Goal: Task Accomplishment & Management: Use online tool/utility

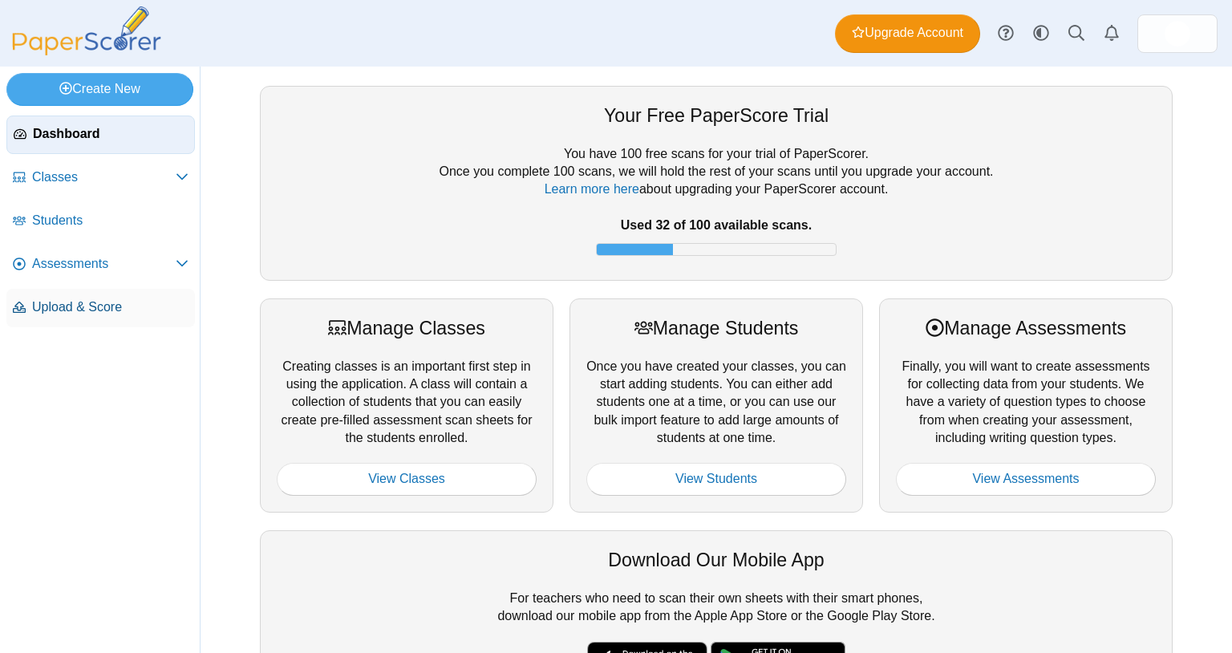
click at [112, 306] on span "Upload & Score" at bounding box center [110, 307] width 156 height 18
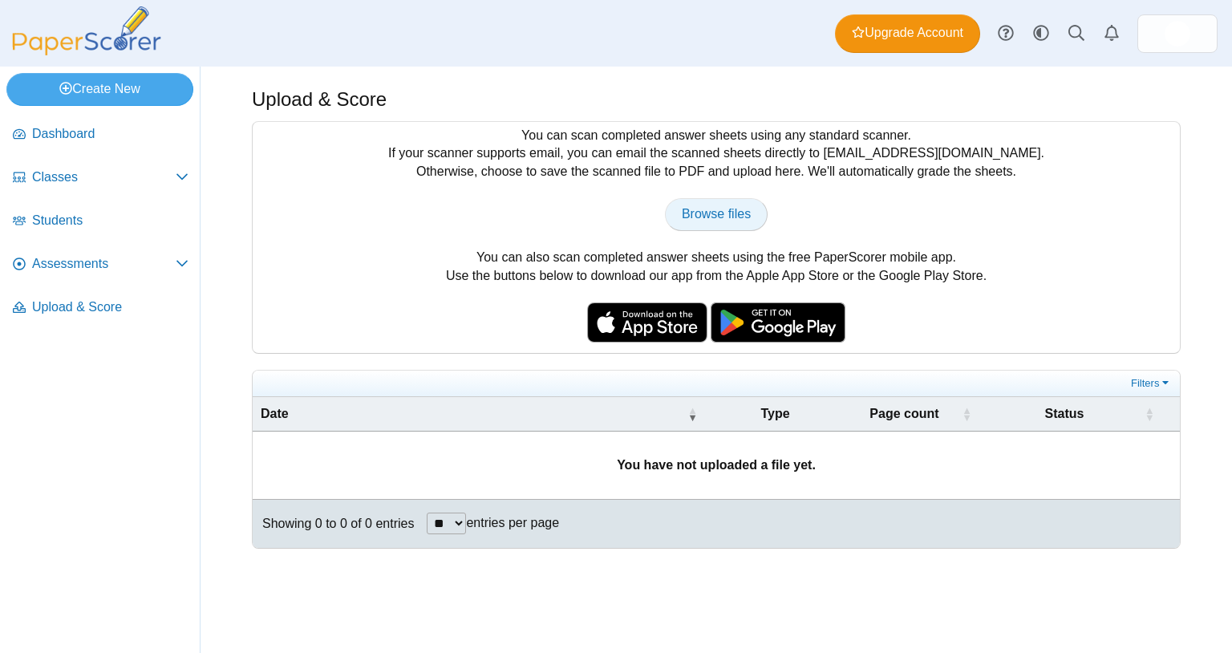
click at [713, 217] on span "Browse files" at bounding box center [716, 214] width 69 height 14
click at [732, 229] on link "Browse files" at bounding box center [716, 214] width 103 height 32
type input "**********"
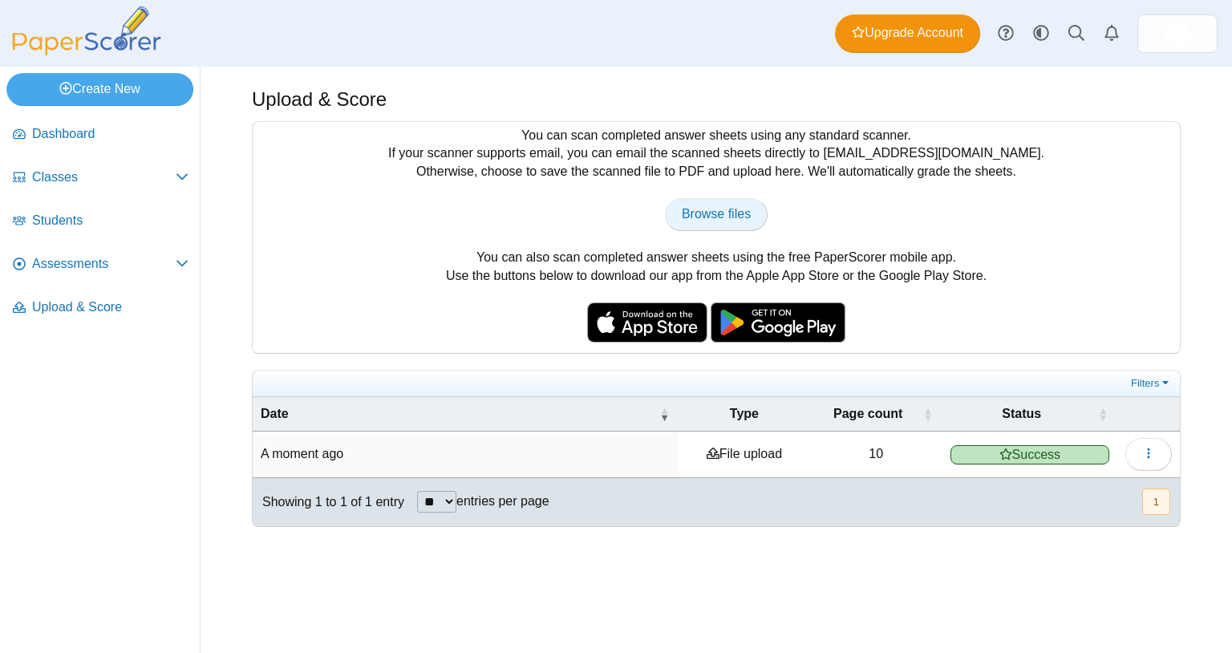
click at [723, 209] on span "Browse files" at bounding box center [716, 214] width 69 height 14
type input "**********"
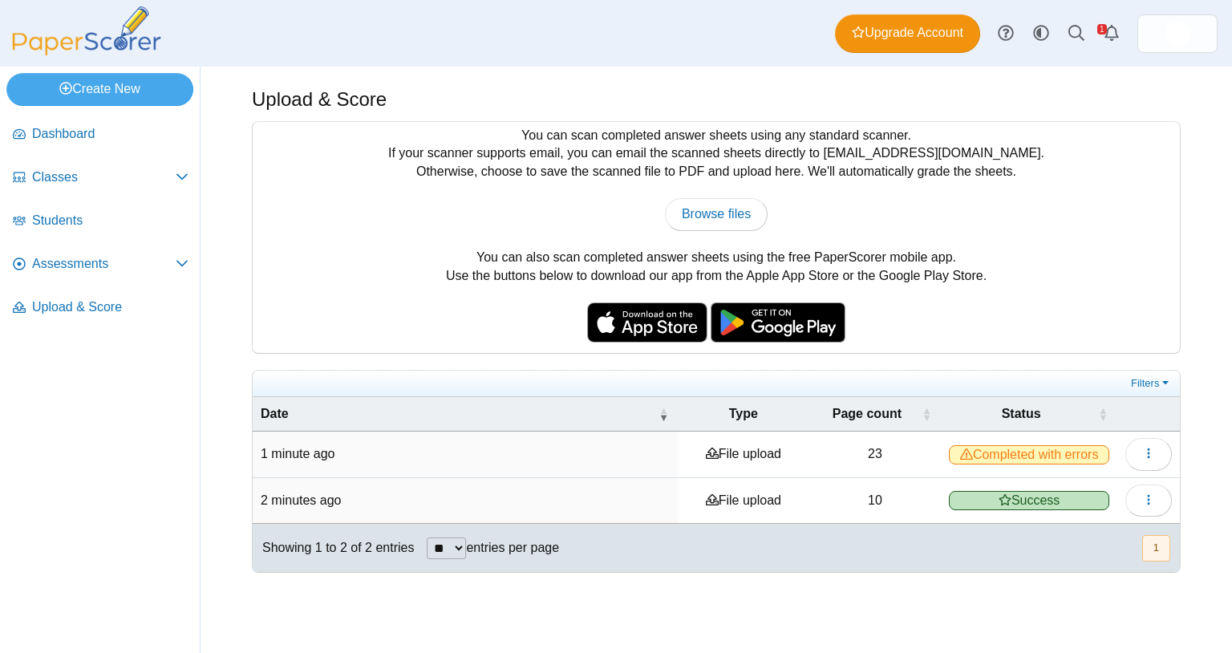
click at [991, 448] on span "Completed with errors" at bounding box center [1029, 454] width 160 height 19
click at [1147, 451] on icon "button" at bounding box center [1148, 453] width 13 height 13
click at [1063, 488] on link "View scanned pages" at bounding box center [1075, 491] width 193 height 24
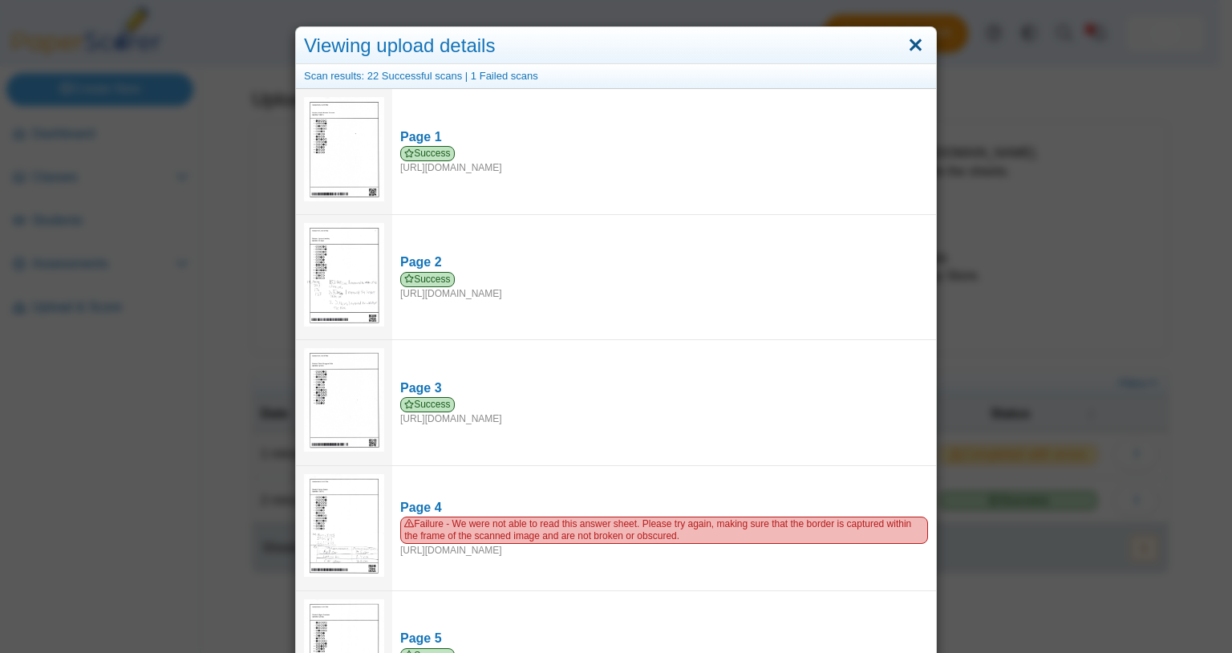
click at [906, 48] on link "Close" at bounding box center [915, 45] width 25 height 27
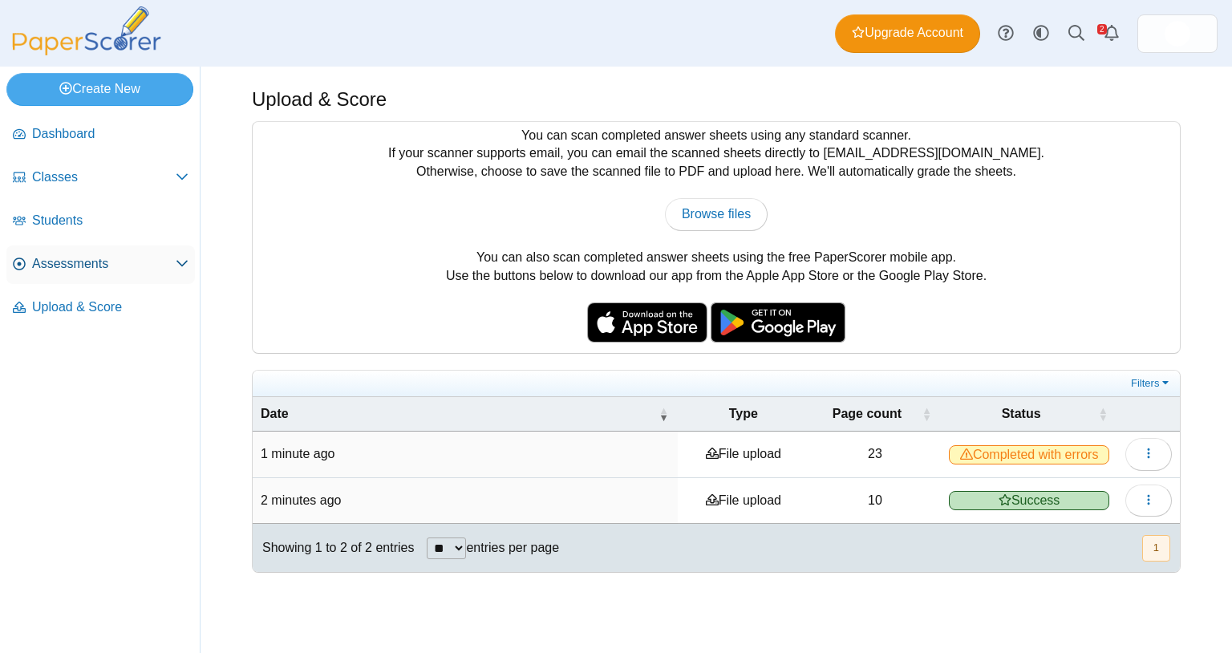
click at [78, 263] on span "Assessments" at bounding box center [104, 264] width 144 height 18
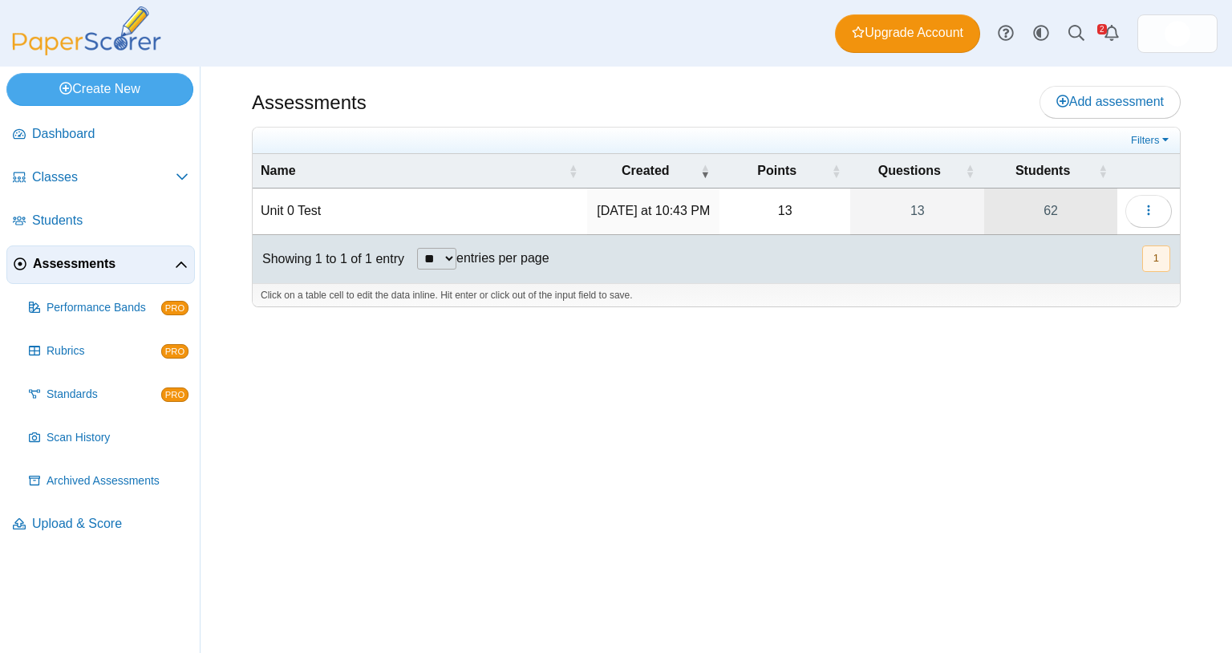
click at [1058, 212] on link "62" at bounding box center [1050, 211] width 133 height 45
